Goal: Task Accomplishment & Management: Use online tool/utility

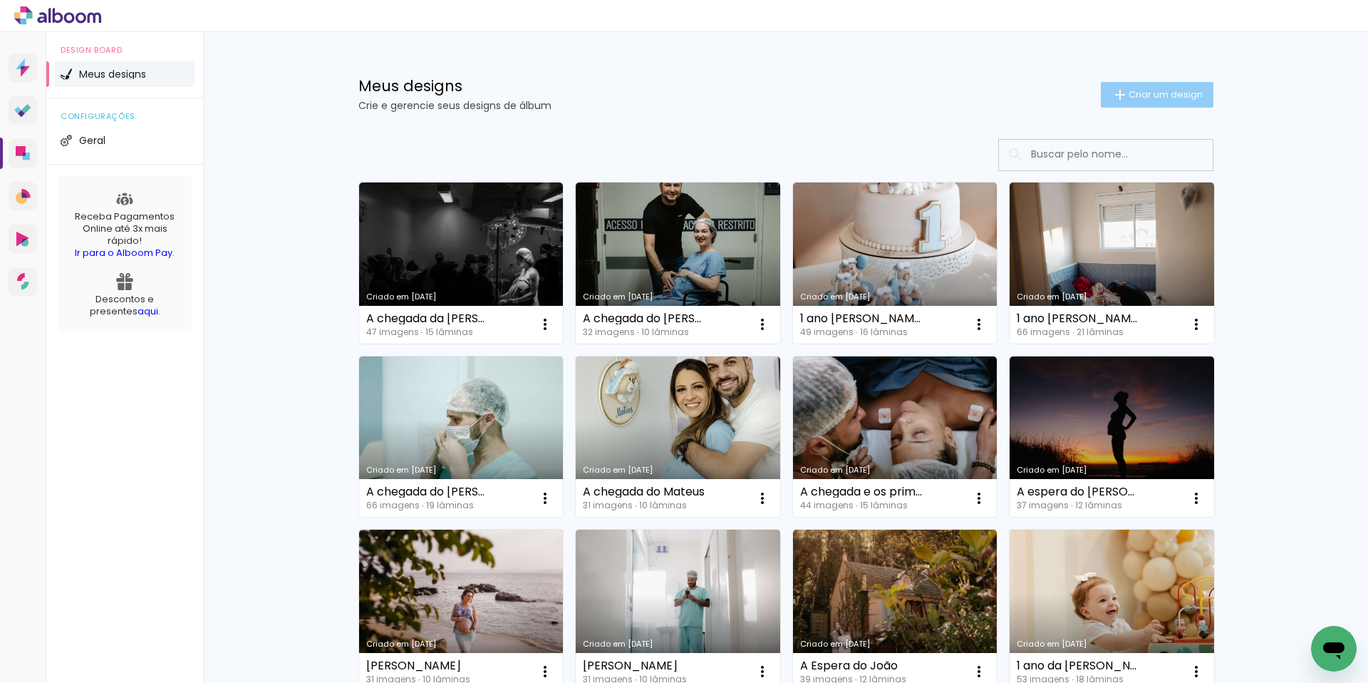
click at [1161, 99] on span "Criar um design" at bounding box center [1166, 94] width 74 height 9
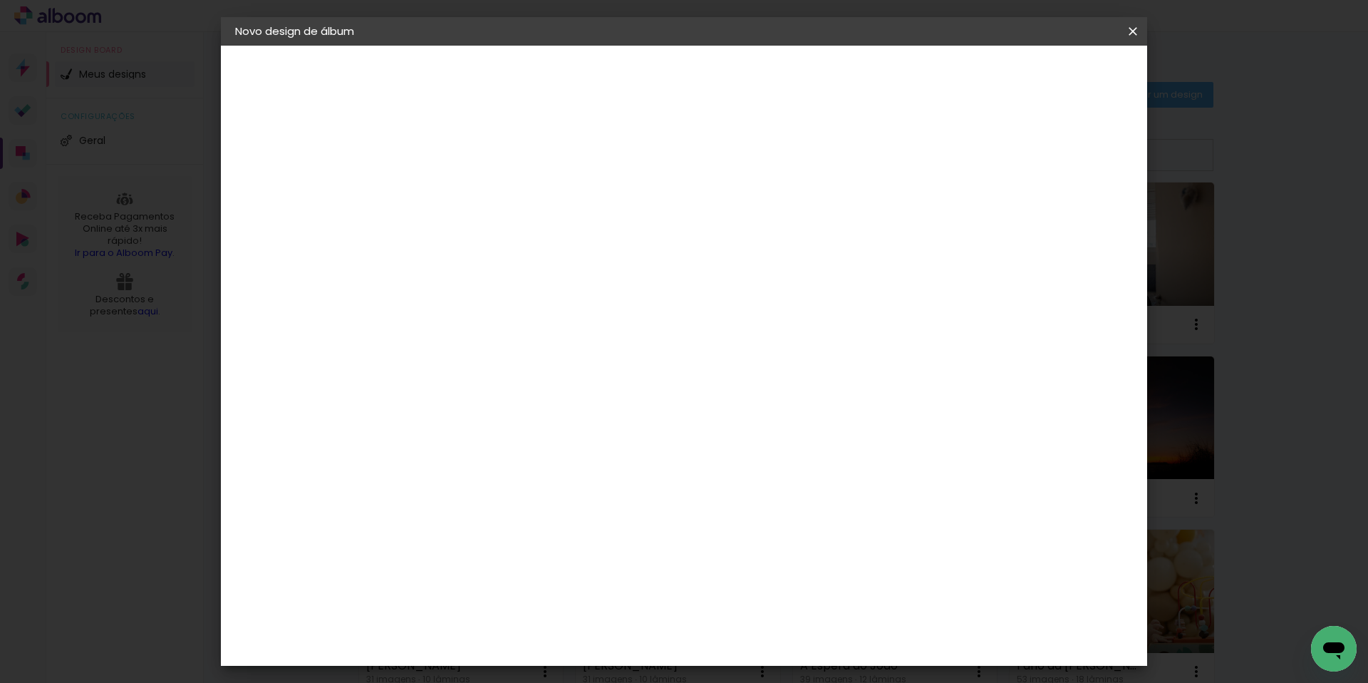
click at [468, 203] on div at bounding box center [468, 202] width 0 height 1
click at [468, 194] on input at bounding box center [468, 191] width 0 height 22
type input "Teste"
type paper-input "Teste"
click at [530, 88] on header "Informações Dê um título ao seu álbum. Avançar" at bounding box center [468, 88] width 124 height 85
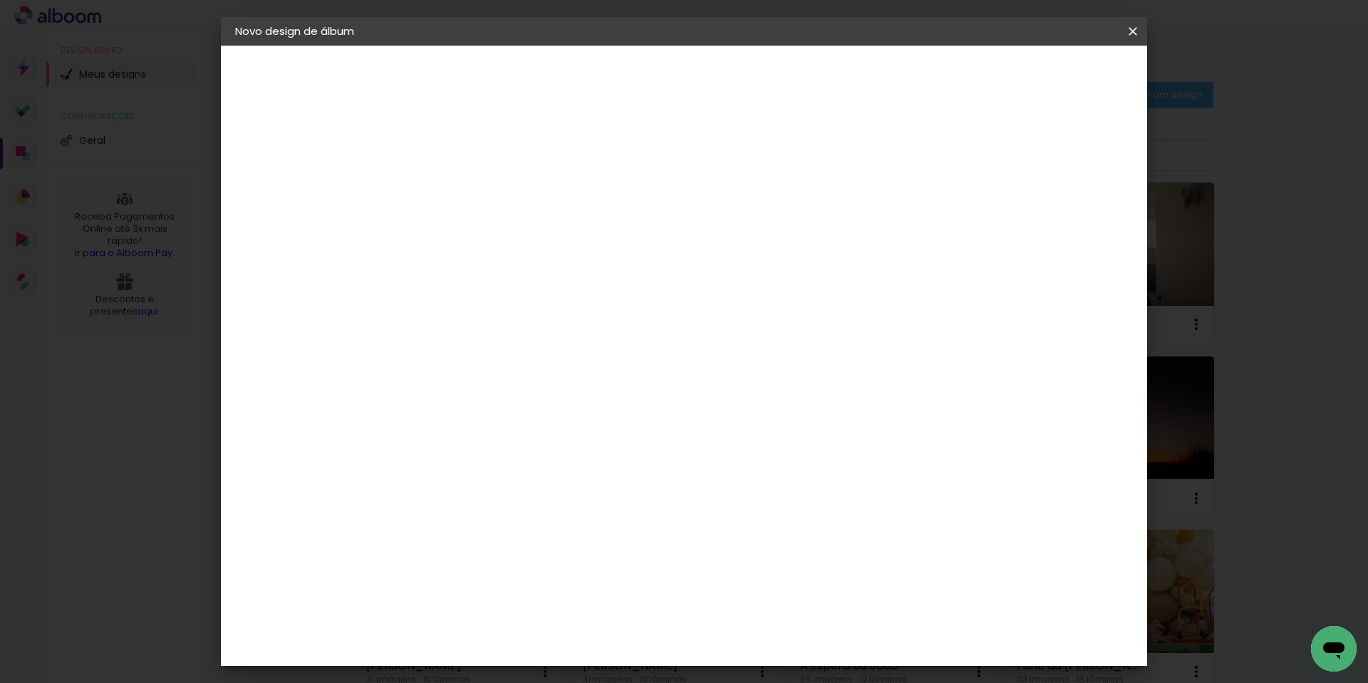
click at [0, 0] on slot "Avançar" at bounding box center [0, 0] width 0 height 0
click at [576, 265] on input at bounding box center [504, 271] width 144 height 18
type input "d"
click at [1124, 38] on paper-icon-button at bounding box center [1133, 32] width 28 height 26
